Goal: Find specific page/section: Find specific page/section

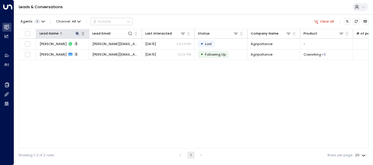
click at [77, 32] on icon at bounding box center [77, 33] width 5 height 5
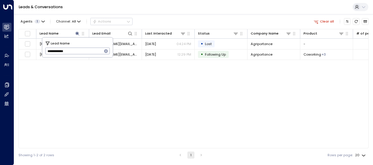
drag, startPoint x: 47, startPoint y: 51, endPoint x: 85, endPoint y: 50, distance: 38.1
click at [85, 50] on input "**********" at bounding box center [73, 51] width 57 height 10
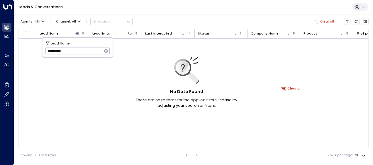
type input "**********"
